Goal: Navigation & Orientation: Find specific page/section

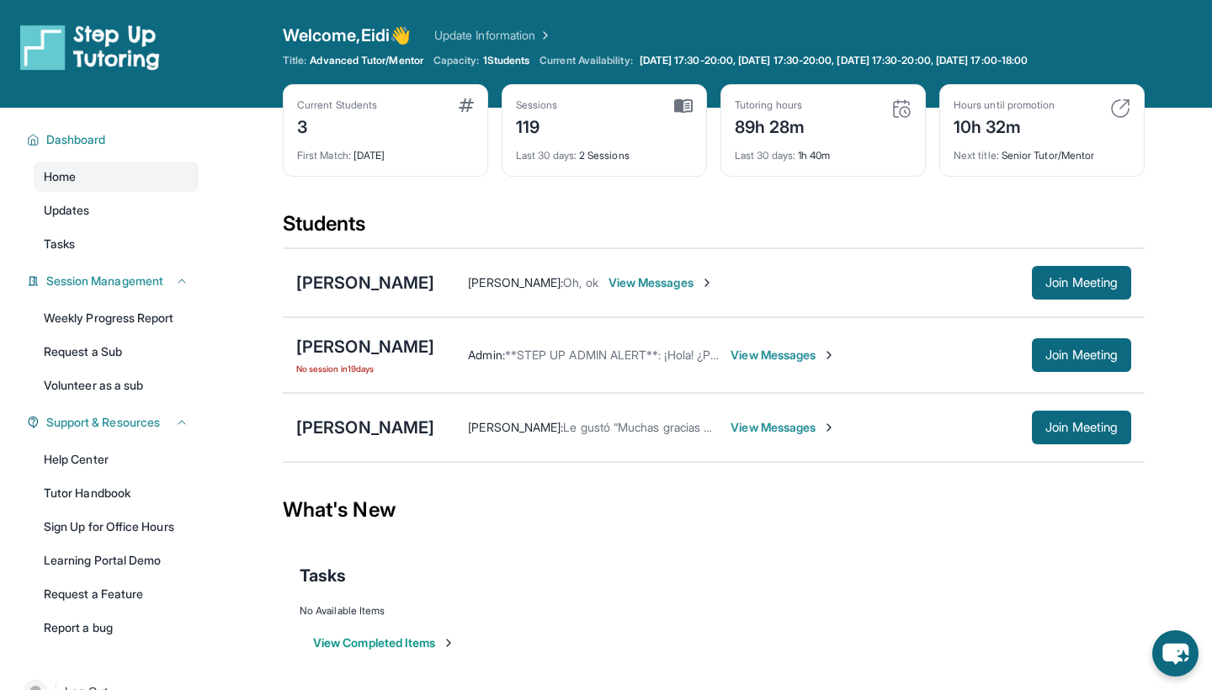
scroll to position [19, 0]
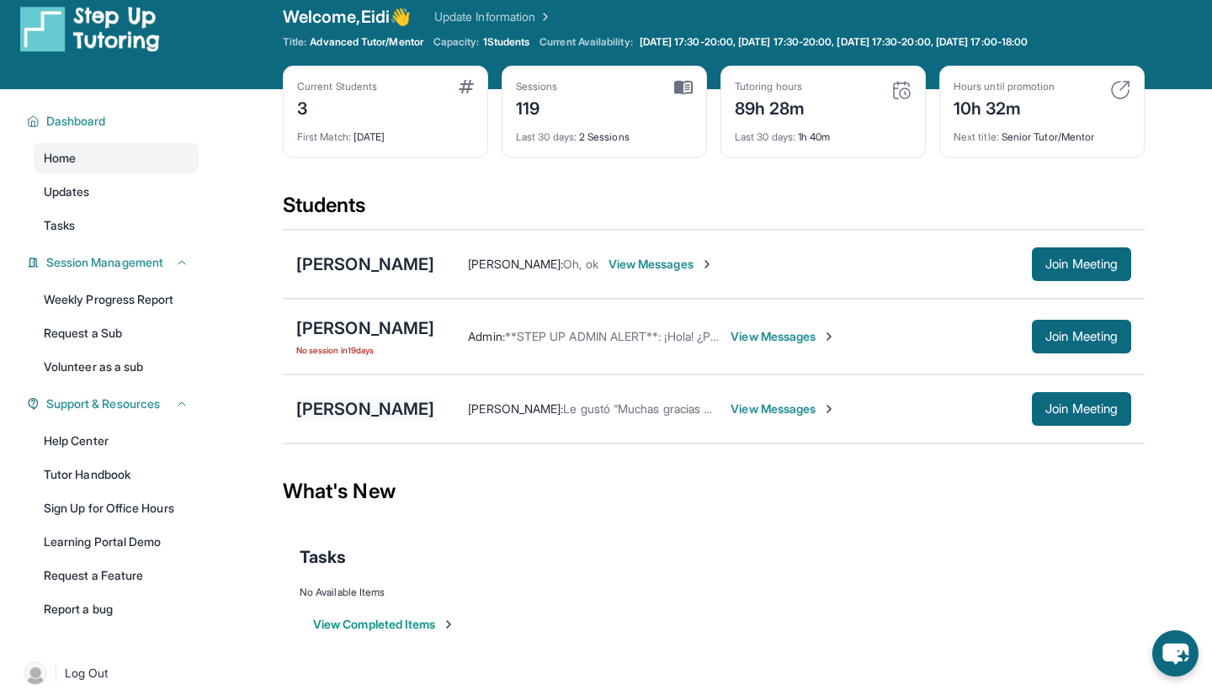
click at [406, 408] on div "[PERSON_NAME]" at bounding box center [365, 409] width 138 height 24
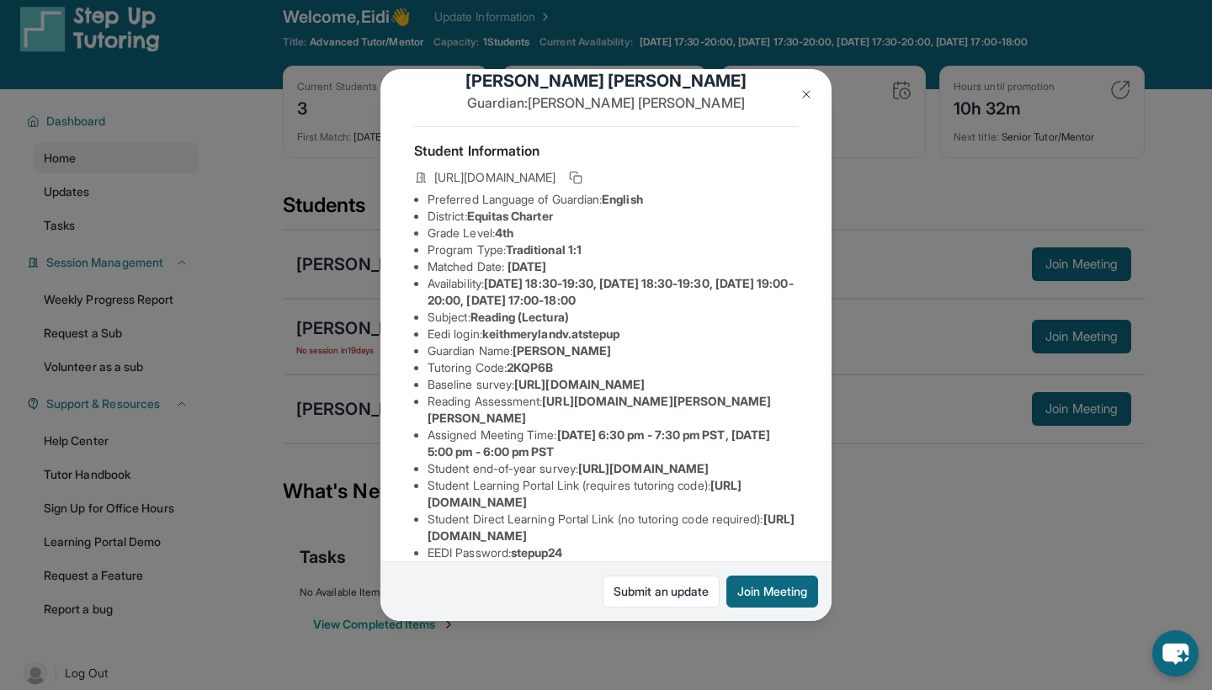
scroll to position [32, 0]
click at [805, 89] on img at bounding box center [806, 94] width 13 height 13
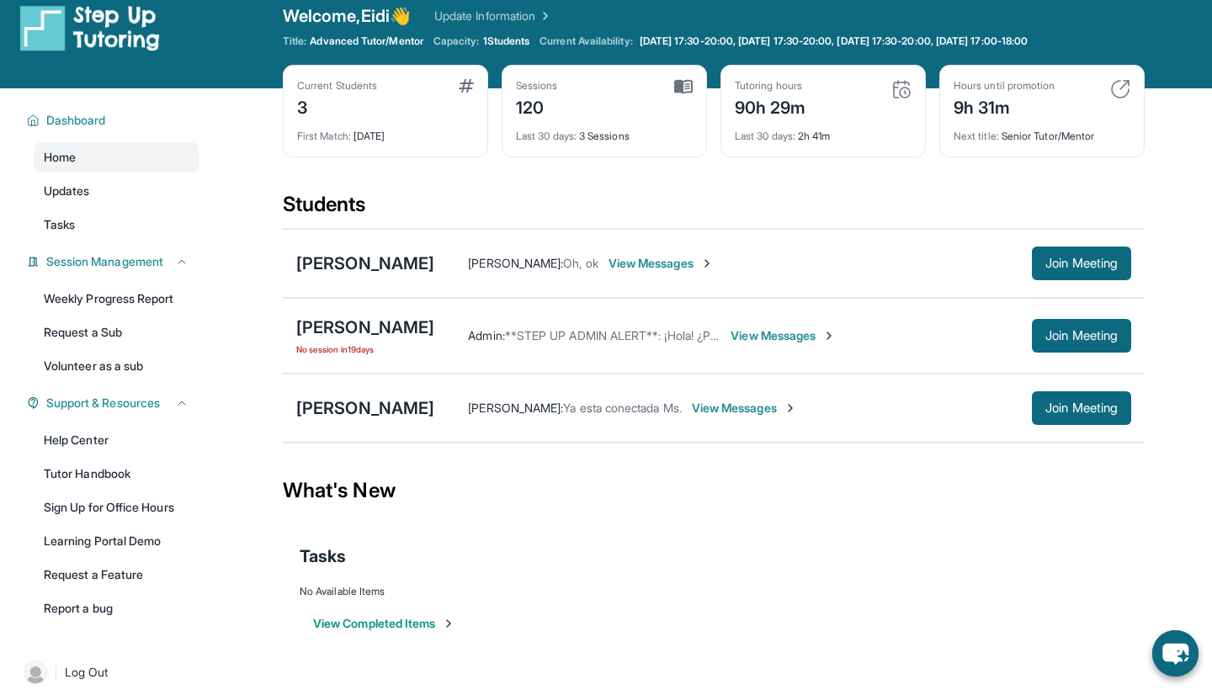
scroll to position [16, 0]
